Goal: Navigation & Orientation: Find specific page/section

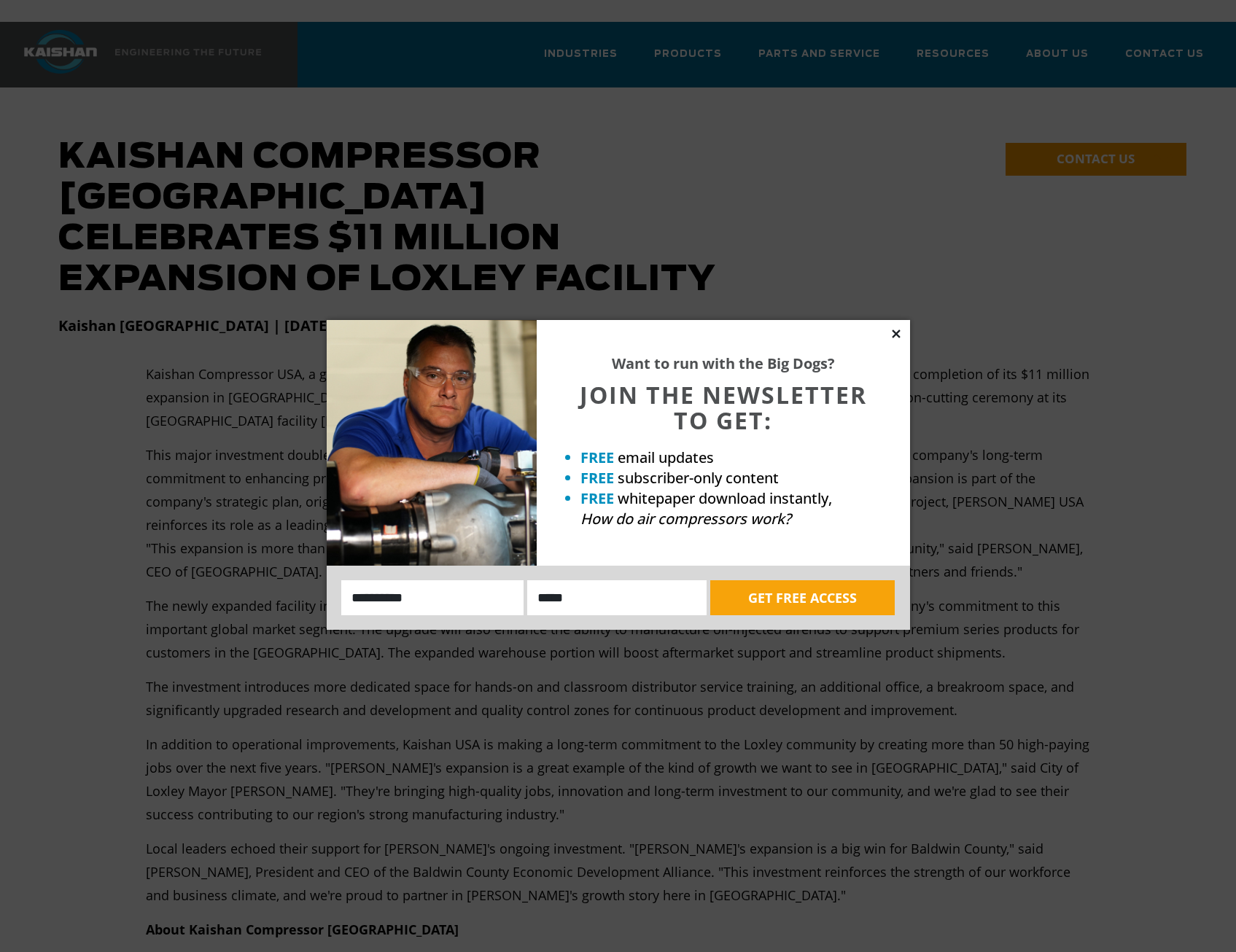
click at [895, 337] on icon at bounding box center [896, 334] width 13 height 13
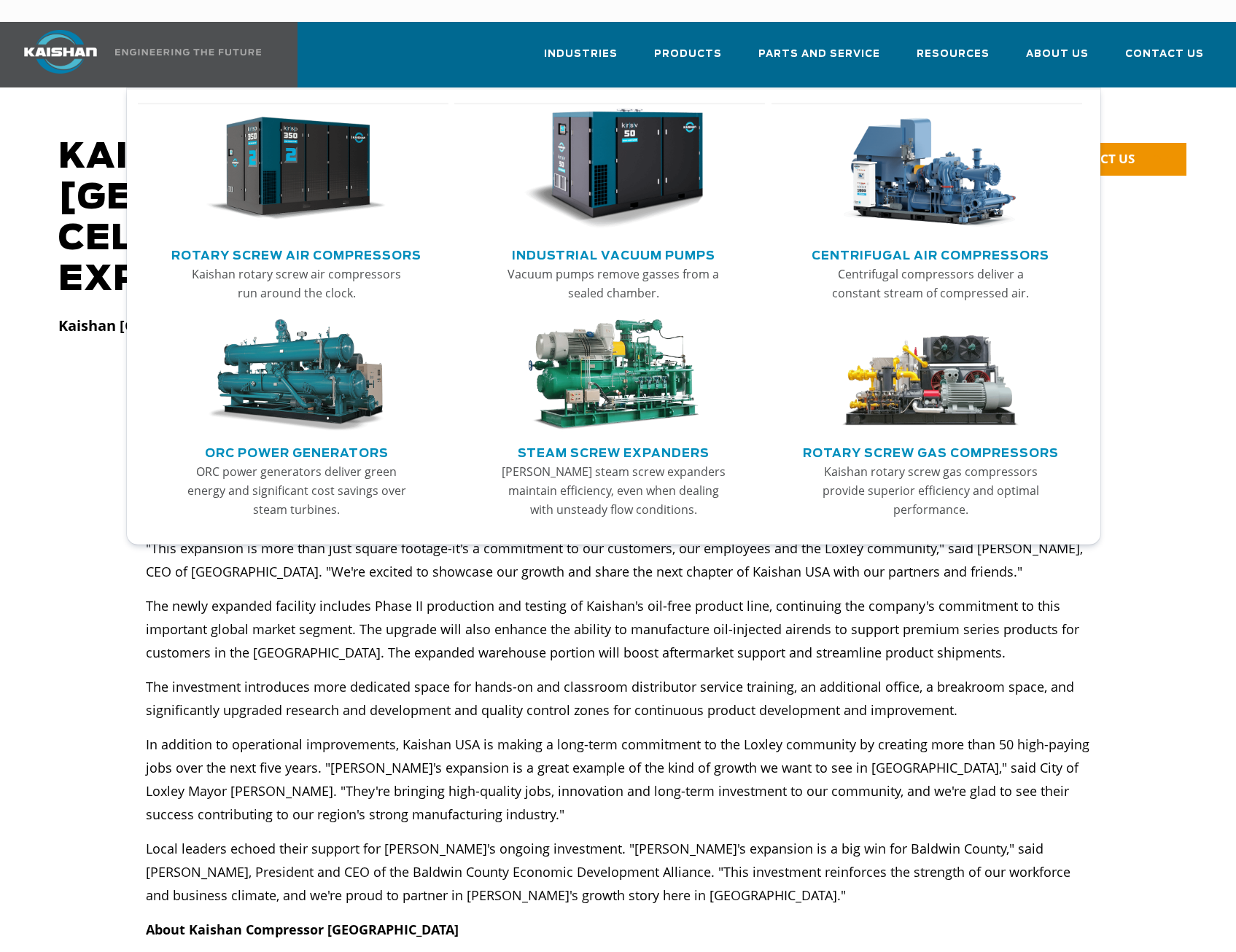
click at [611, 243] on link "Industrial Vacuum Pumps" at bounding box center [613, 253] width 203 height 22
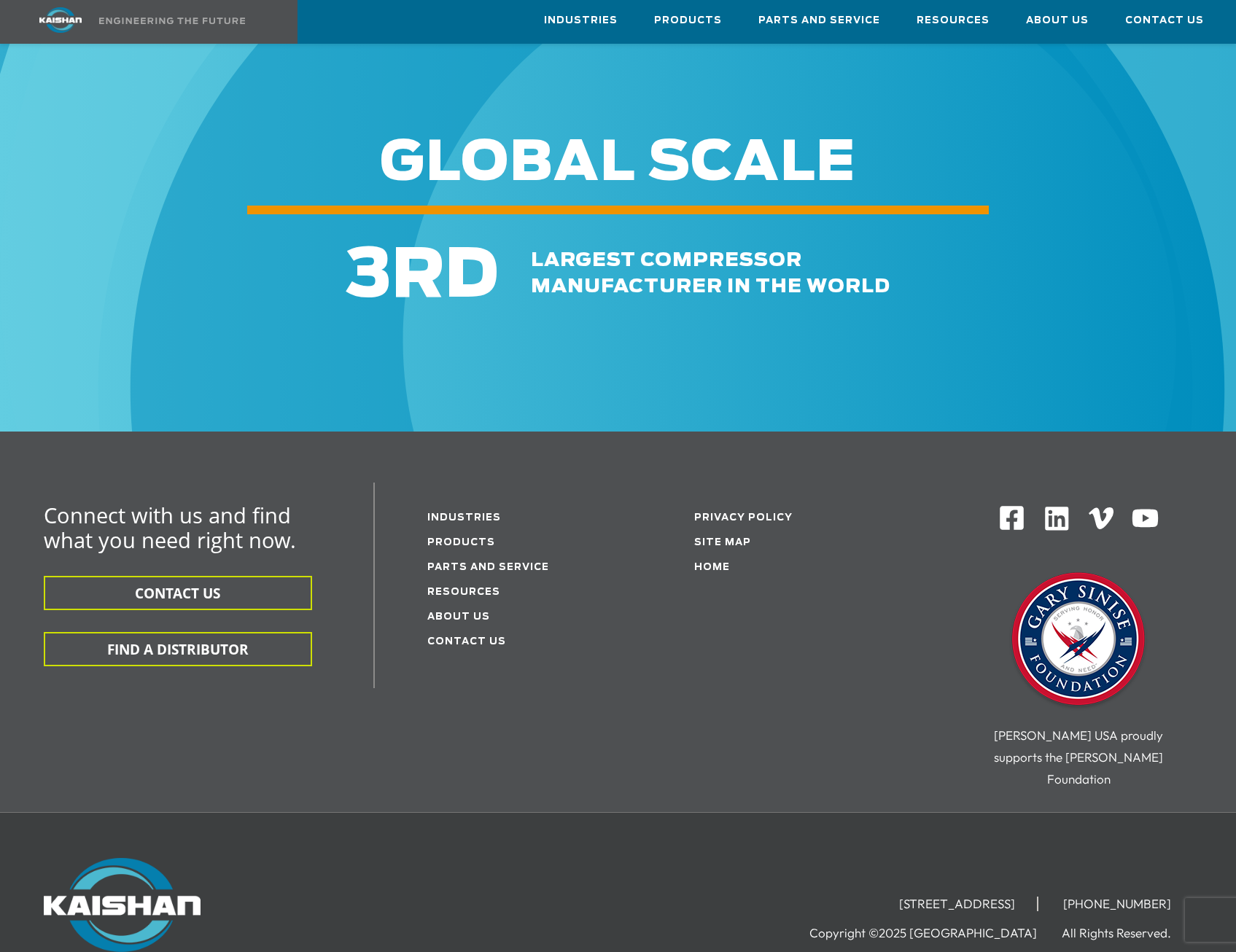
scroll to position [2256, 0]
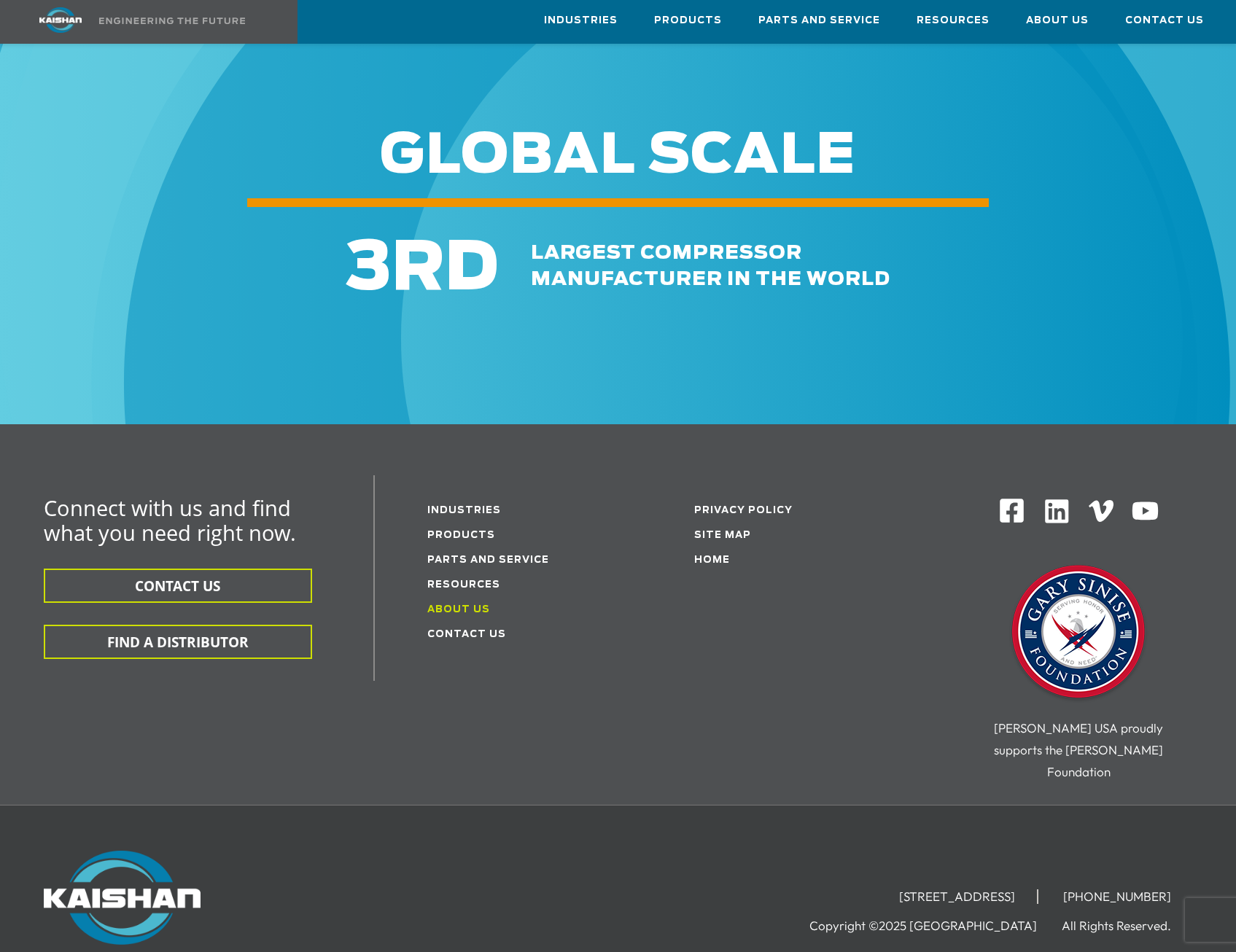
click at [439, 605] on link "About Us" at bounding box center [458, 610] width 63 height 9
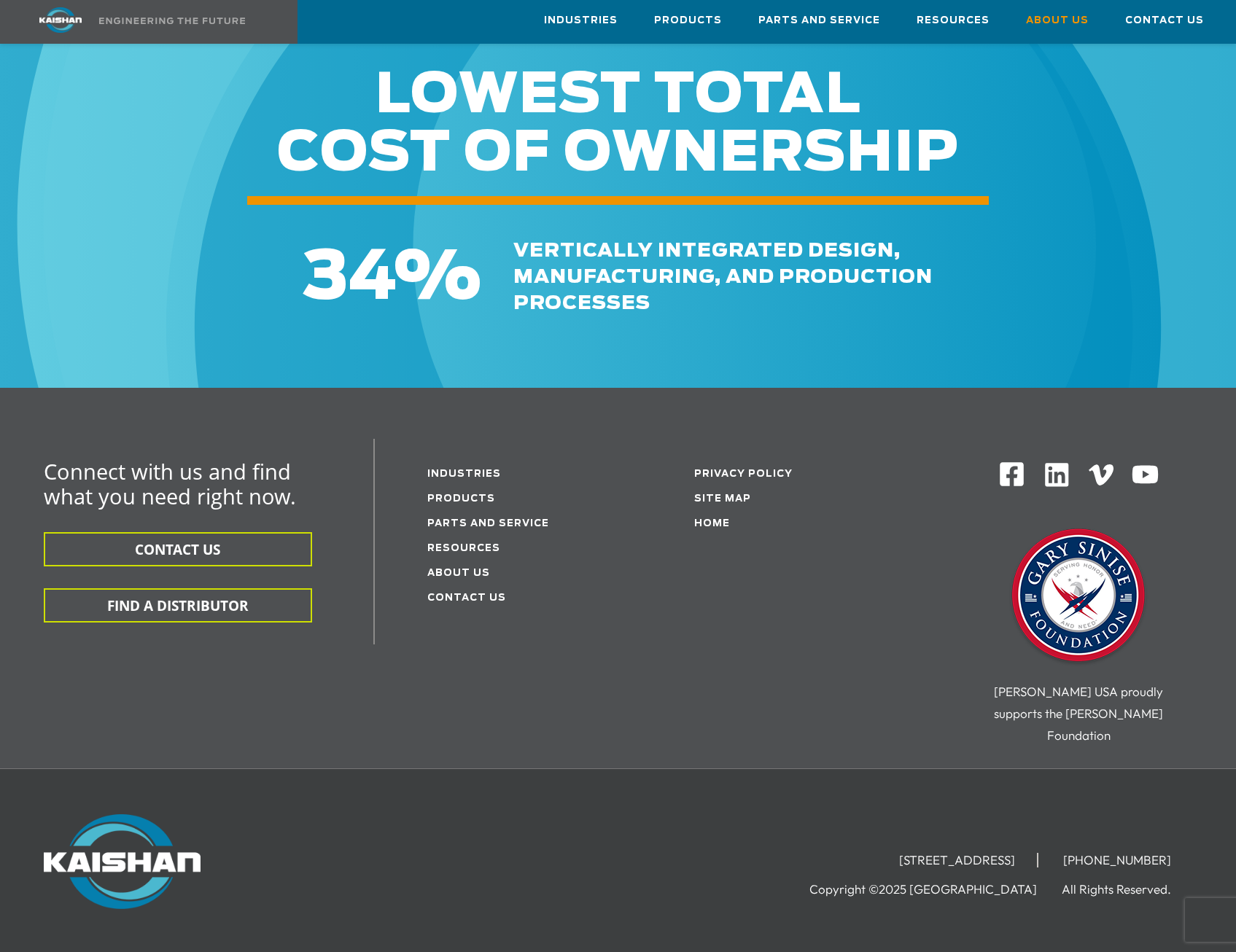
scroll to position [4852, 0]
